Goal: Find specific page/section: Find specific page/section

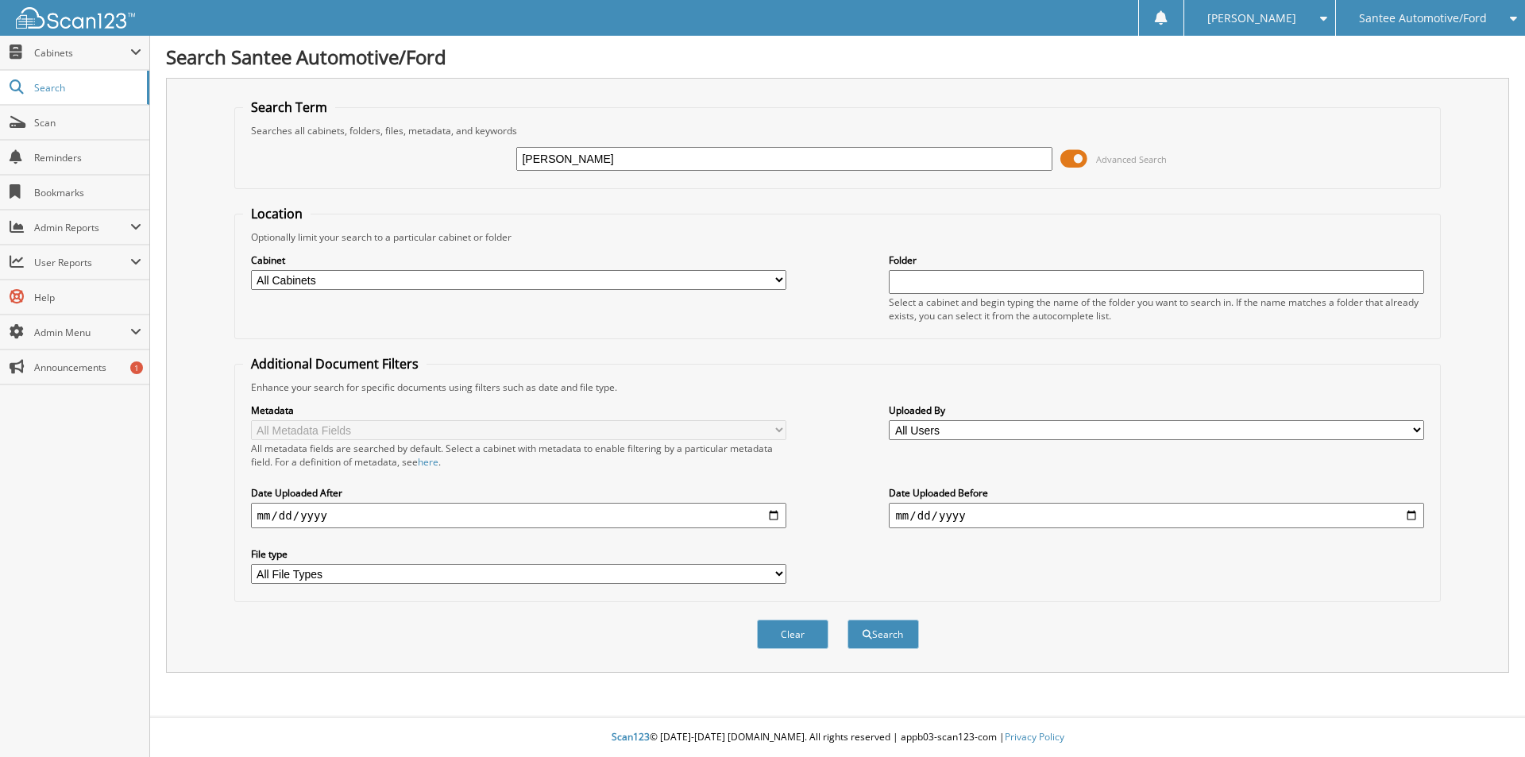
type input "[PERSON_NAME]"
click at [847, 620] on button "Search" at bounding box center [882, 634] width 71 height 29
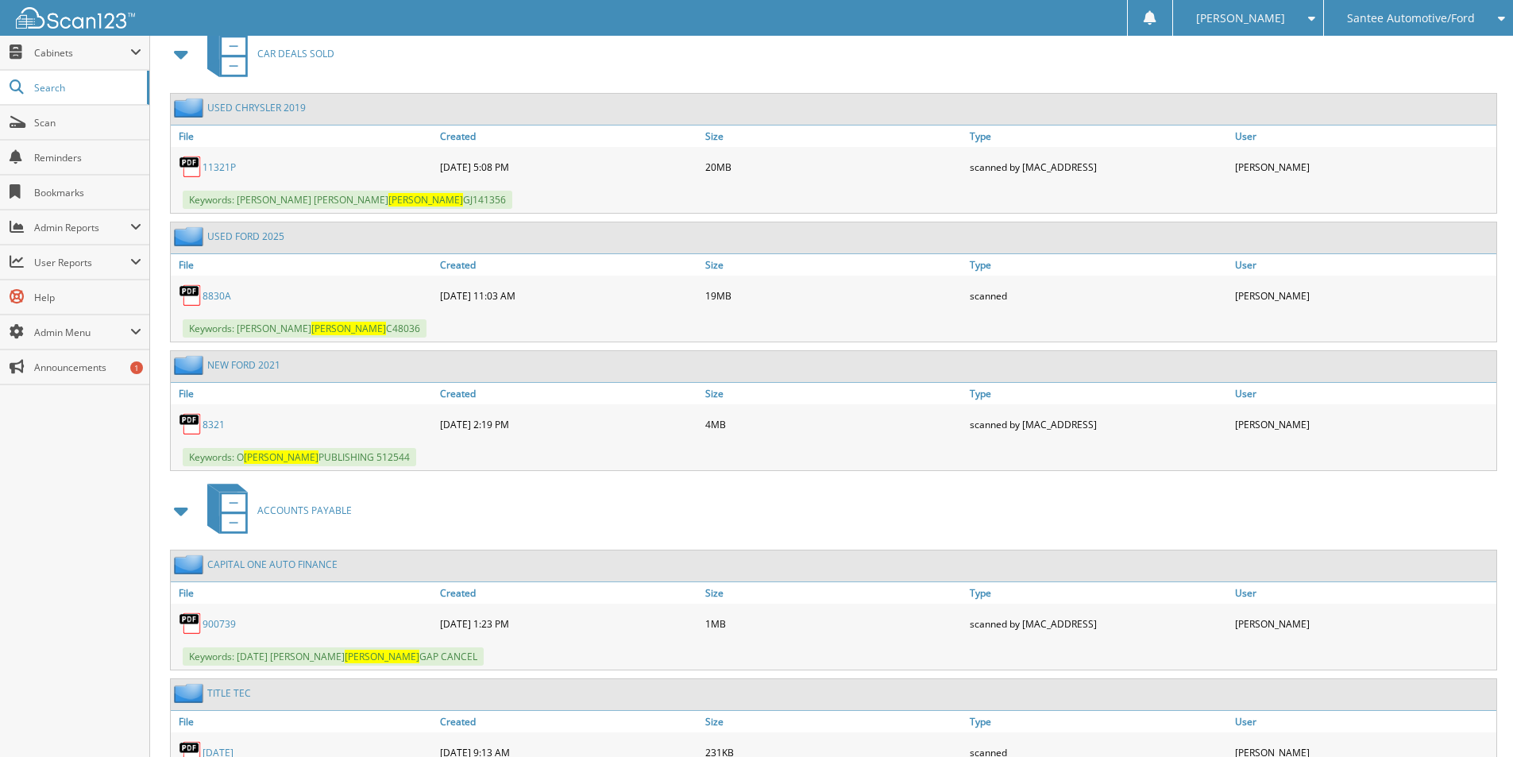
scroll to position [715, 0]
click at [210, 298] on link "8830A" at bounding box center [217, 295] width 29 height 14
